Goal: Transaction & Acquisition: Purchase product/service

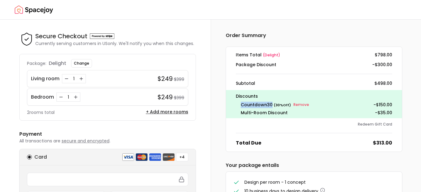
click at [268, 105] on span "countdown30" at bounding box center [257, 105] width 32 height 6
drag, startPoint x: 375, startPoint y: 104, endPoint x: 399, endPoint y: 102, distance: 24.3
click at [399, 102] on div "Discounts countdown30 ( 30 % Off) Remove - $150.00 Multi-Room Discount -$35.00" at bounding box center [314, 104] width 176 height 28
click at [388, 141] on dd "$313.00" at bounding box center [382, 142] width 19 height 7
click at [300, 104] on small "Remove" at bounding box center [301, 104] width 16 height 5
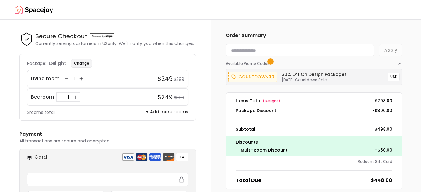
click at [85, 63] on button "Change" at bounding box center [81, 63] width 21 height 9
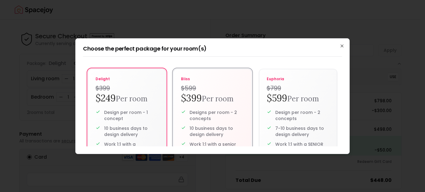
click at [195, 93] on h2 "$399 Per room" at bounding box center [212, 99] width 63 height 12
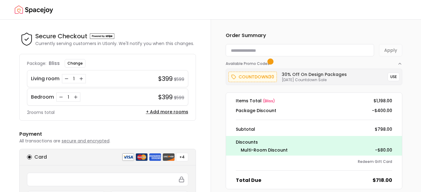
drag, startPoint x: 391, startPoint y: 77, endPoint x: 387, endPoint y: 77, distance: 3.7
click at [391, 77] on button "USE" at bounding box center [393, 77] width 12 height 9
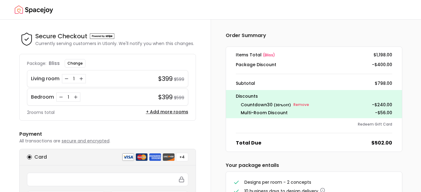
click at [268, 106] on span "countdown30" at bounding box center [257, 105] width 32 height 6
drag, startPoint x: 270, startPoint y: 106, endPoint x: 237, endPoint y: 105, distance: 32.5
click at [237, 105] on div "countdown30 ( 30 % Off) Remove - $240.00" at bounding box center [314, 104] width 156 height 7
copy span "countdown30"
drag, startPoint x: 392, startPoint y: 114, endPoint x: 370, endPoint y: 113, distance: 22.7
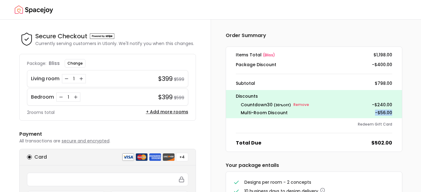
click at [369, 113] on div "Discounts countdown30 ( 30 % Off) Remove - $240.00 Multi-Room Discount -$56.00" at bounding box center [314, 104] width 176 height 28
click at [255, 105] on span "countdown30" at bounding box center [257, 105] width 32 height 6
copy div "countdown30"
drag, startPoint x: 391, startPoint y: 105, endPoint x: 375, endPoint y: 107, distance: 17.0
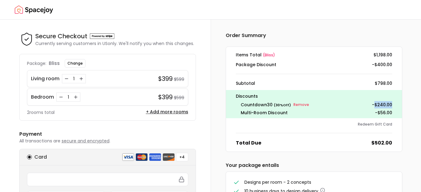
click at [375, 107] on p "- $240.00" at bounding box center [382, 104] width 20 height 7
drag, startPoint x: 270, startPoint y: 104, endPoint x: 240, endPoint y: 104, distance: 30.6
click at [240, 104] on div "countdown30 ( 30 % Off) Remove - $240.00" at bounding box center [314, 104] width 156 height 7
copy span "countdown30"
click at [262, 106] on span "countdown30" at bounding box center [257, 105] width 32 height 6
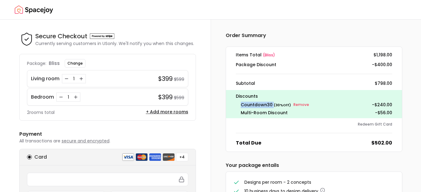
click at [262, 106] on span "countdown30" at bounding box center [257, 105] width 32 height 6
click at [159, 112] on button "+ Add more rooms" at bounding box center [167, 112] width 42 height 6
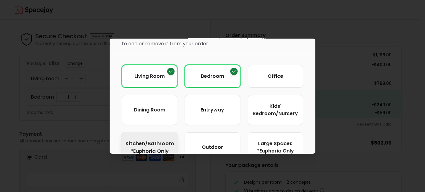
scroll to position [52, 0]
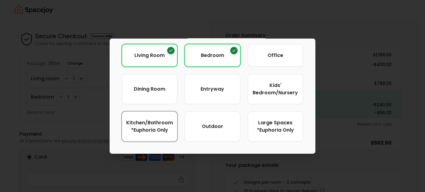
drag, startPoint x: 148, startPoint y: 126, endPoint x: 161, endPoint y: 158, distance: 34.9
click at [148, 126] on span "Kitchen/Bathroom *Euphoria Only" at bounding box center [149, 126] width 47 height 15
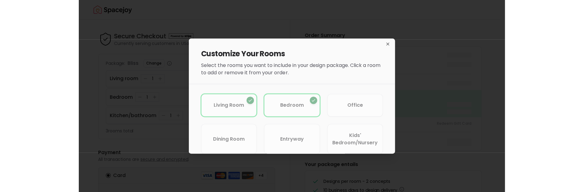
scroll to position [0, 0]
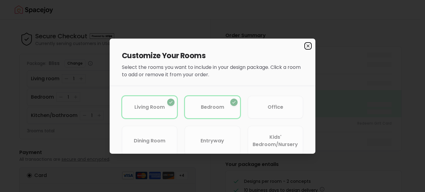
click at [307, 46] on icon "button" at bounding box center [308, 45] width 2 height 2
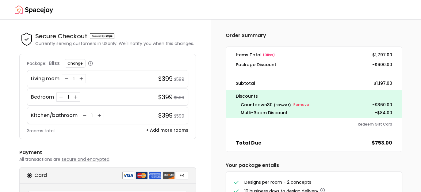
click at [276, 121] on dl "Items Total ( bliss ) $1,797.00 Package Discount -$600.00 Subtotal $1,197.00 Di…" at bounding box center [314, 99] width 177 height 105
click at [245, 102] on span "countdown30" at bounding box center [257, 105] width 32 height 6
copy div "countdown30"
drag, startPoint x: 75, startPoint y: 94, endPoint x: 70, endPoint y: 154, distance: 60.0
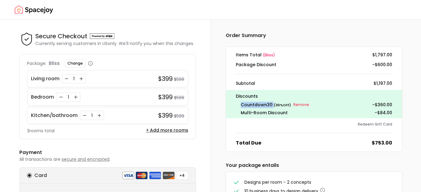
click at [75, 94] on button "Increase quantity for Bedroom" at bounding box center [76, 97] width 6 height 6
